Goal: Information Seeking & Learning: Learn about a topic

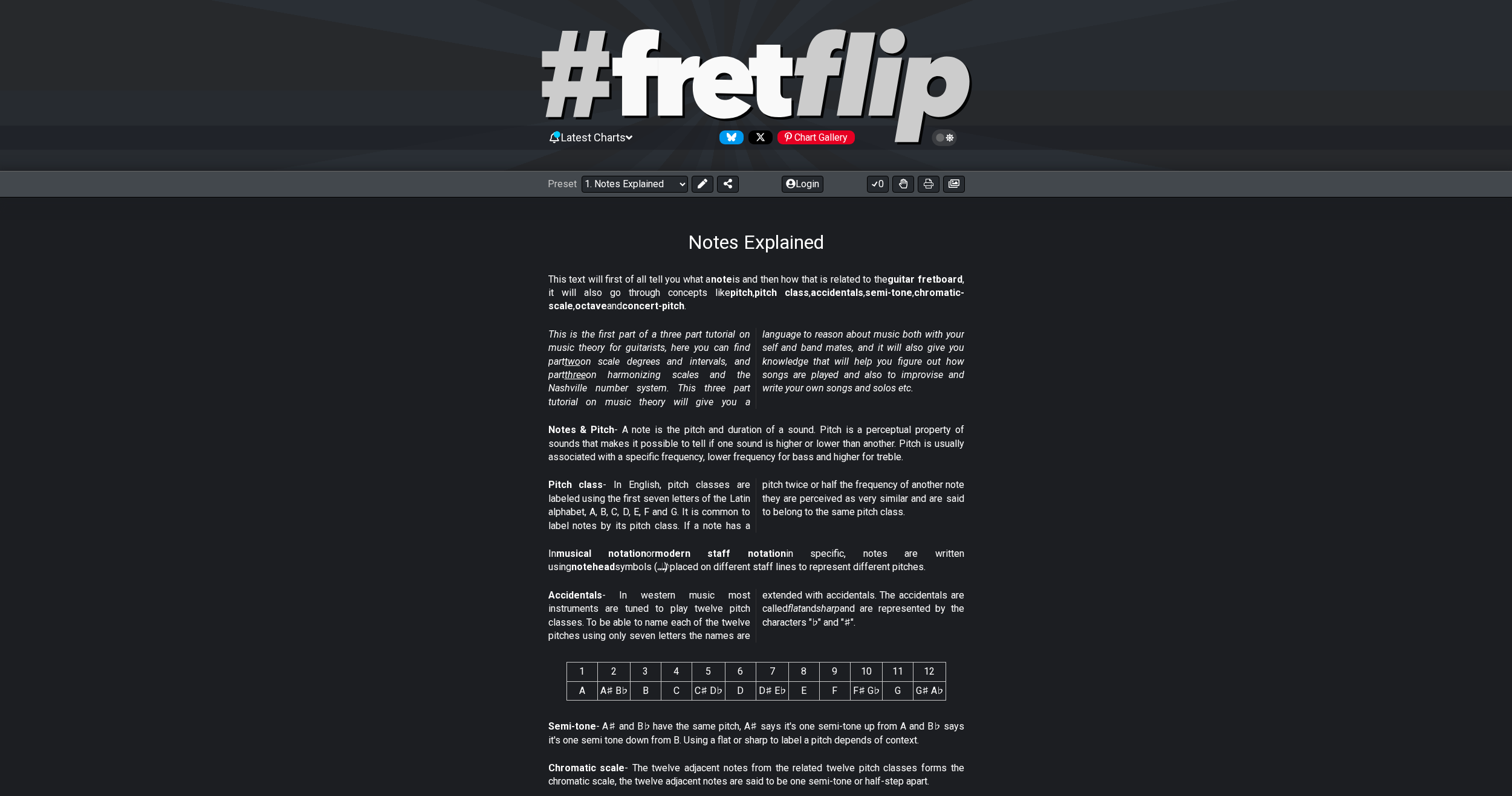
click at [666, 174] on div "Preset Welcome to #fretflip! Initial Preset Custom Preset Minor Pentatonic Majo…" at bounding box center [756, 184] width 1512 height 27
click at [676, 181] on select "Welcome to #fretflip! Initial Preset Custom Preset Minor Pentatonic Major Penta…" at bounding box center [635, 185] width 106 height 17
click at [671, 186] on select "Welcome to #fretflip! Initial Preset Custom Preset Minor Pentatonic Major Penta…" at bounding box center [635, 185] width 106 height 17
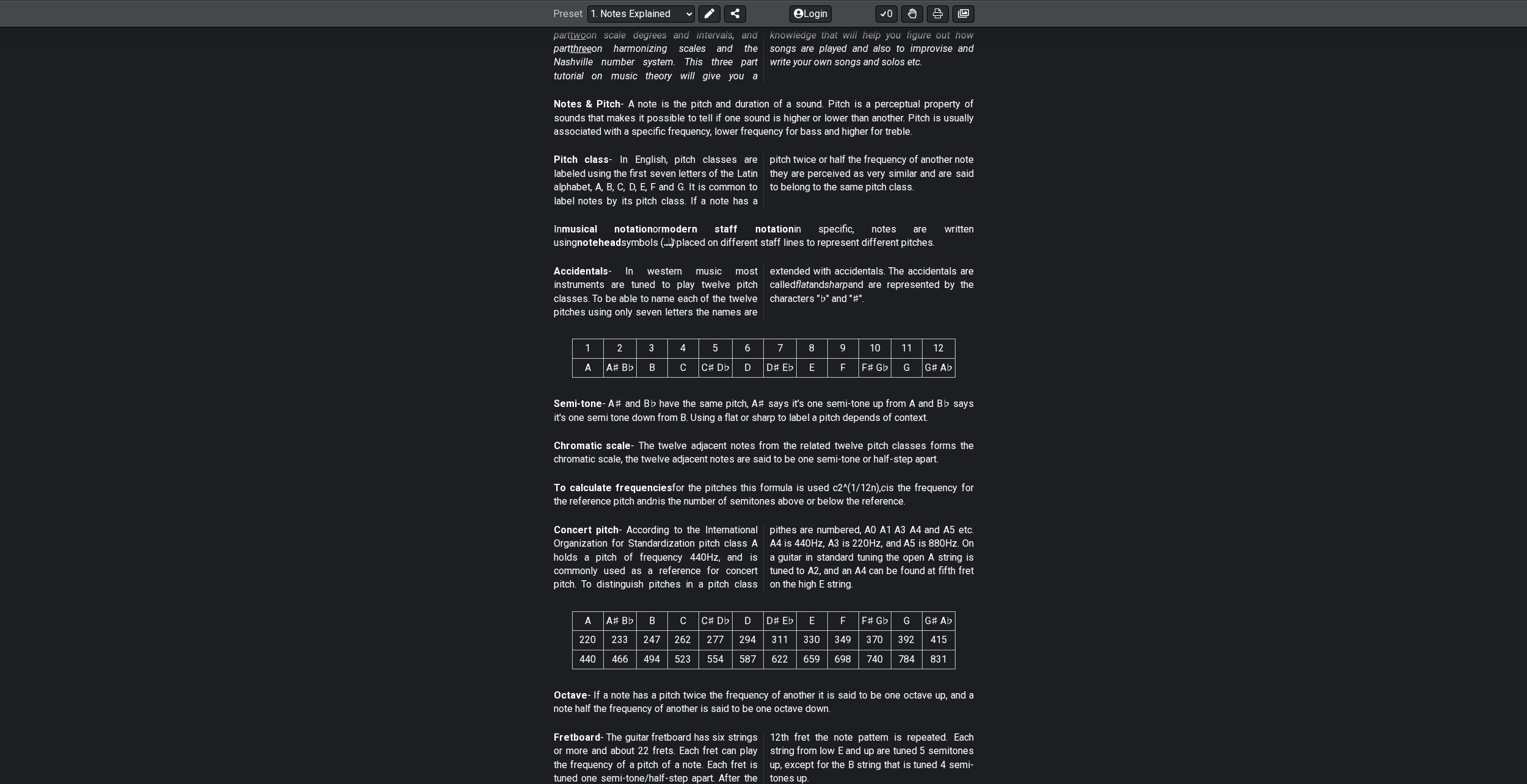
scroll to position [303, 0]
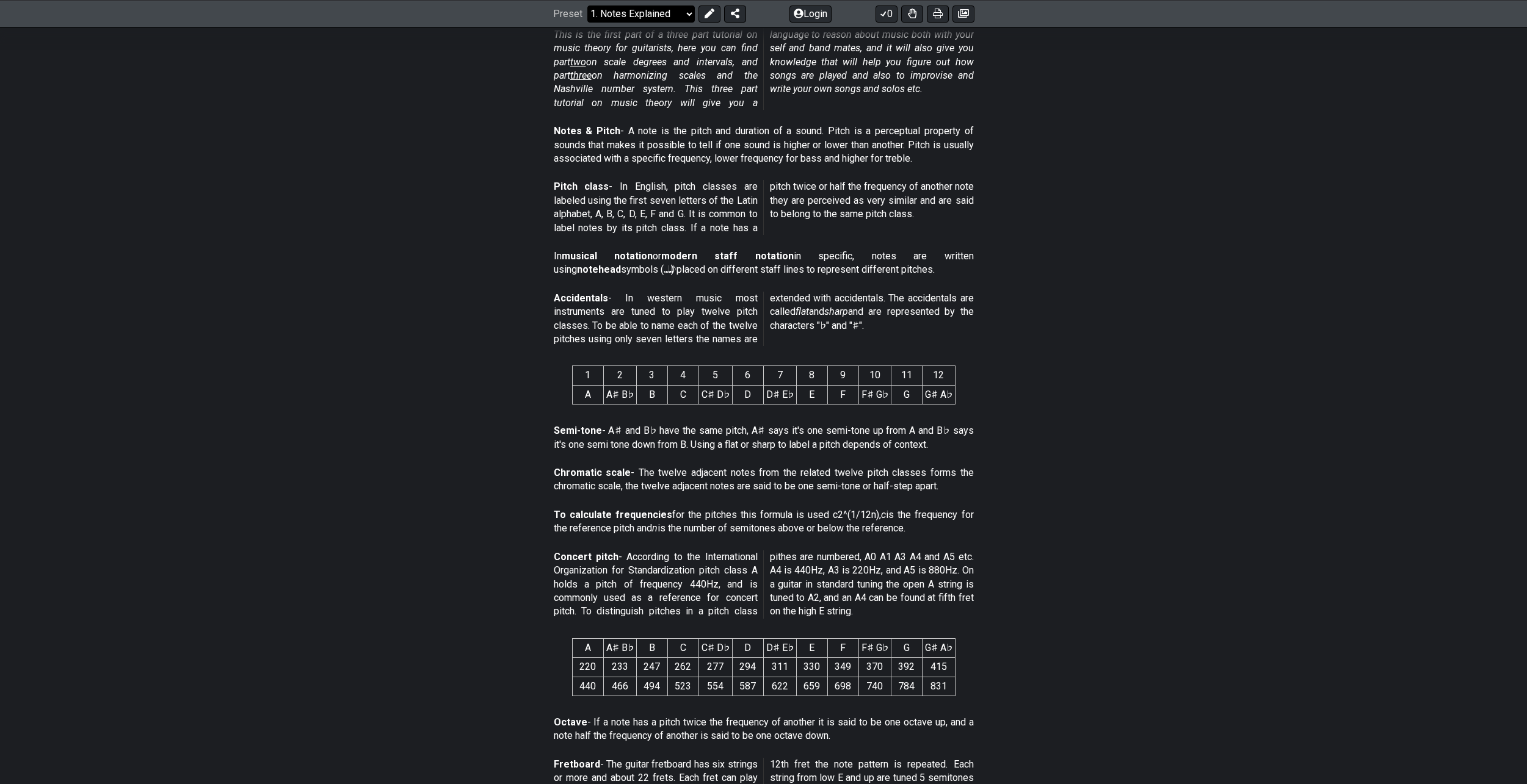
click at [686, 11] on select "Welcome to #fretflip! Initial Preset Custom Preset Minor Pentatonic Major Penta…" at bounding box center [641, 14] width 107 height 17
click at [587, 22] on select "Welcome to #fretflip! Initial Preset Custom Preset Minor Pentatonic Major Penta…" at bounding box center [641, 14] width 107 height 17
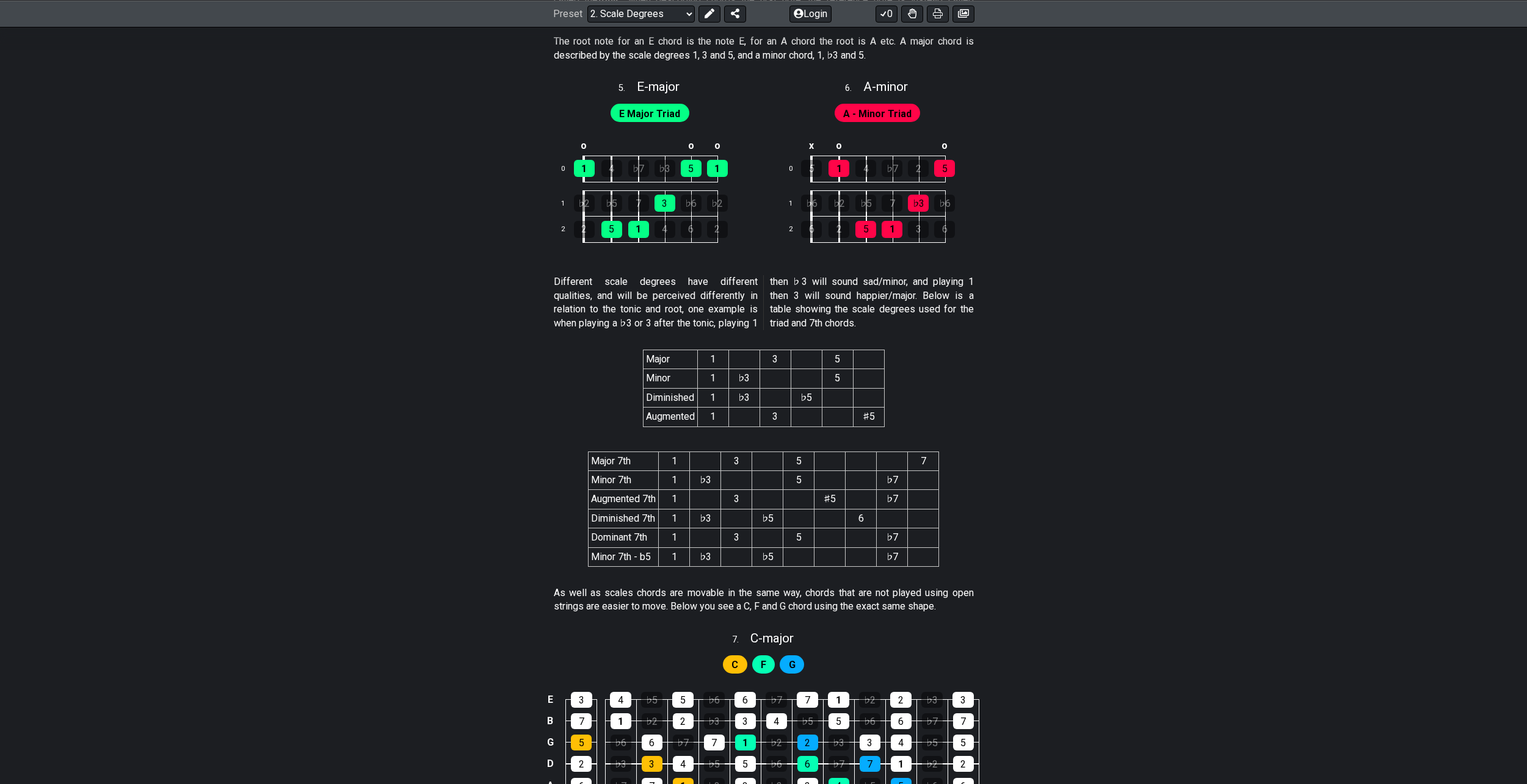
scroll to position [2090, 0]
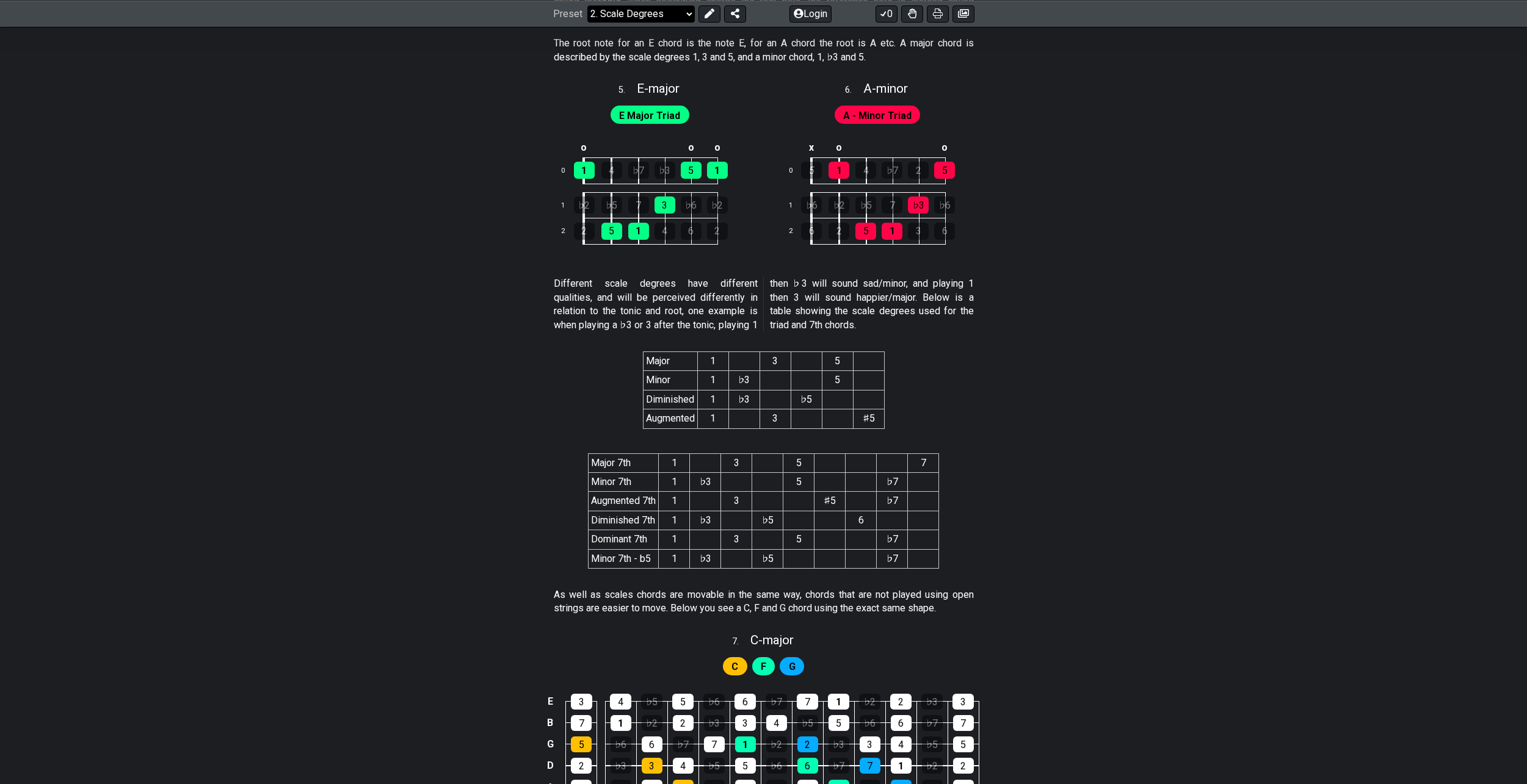
click at [682, 12] on select "Welcome to #fretflip! Initial Preset Custom Preset Minor Pentatonic Major Penta…" at bounding box center [641, 14] width 107 height 17
click at [587, 22] on select "Welcome to #fretflip! Initial Preset Custom Preset Minor Pentatonic Major Penta…" at bounding box center [641, 14] width 107 height 17
select select "/musical-notes-explained"
